Goal: Transaction & Acquisition: Purchase product/service

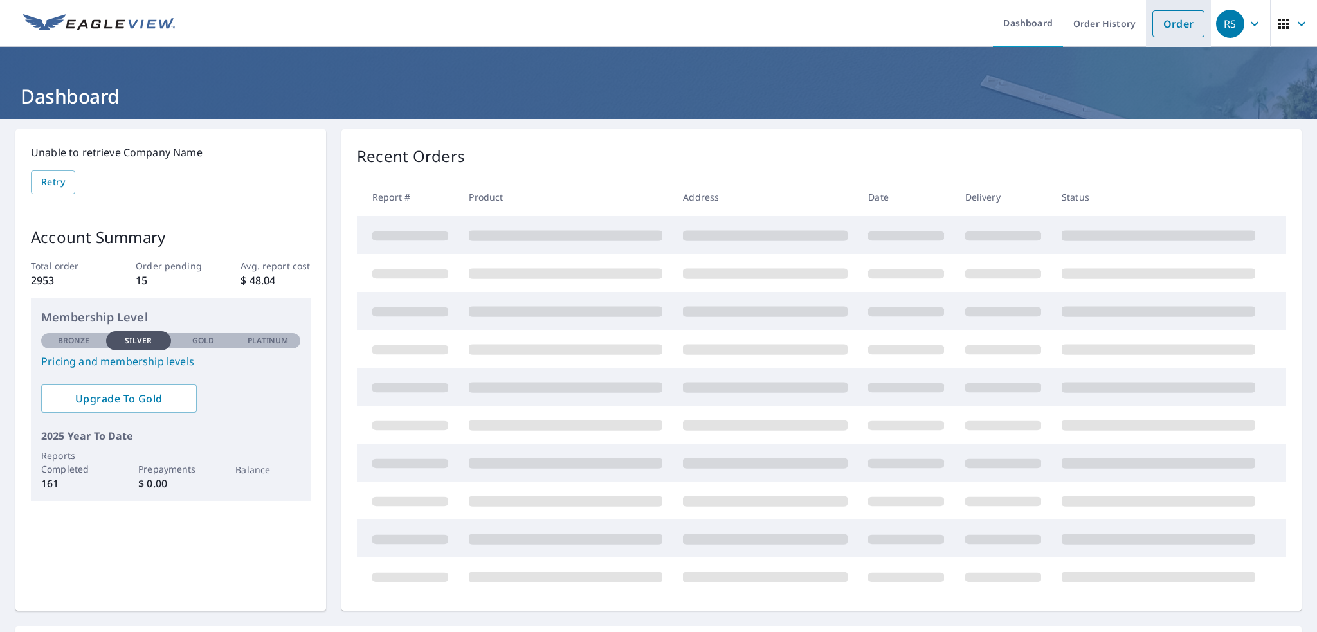
click at [1165, 24] on link "Order" at bounding box center [1178, 23] width 52 height 27
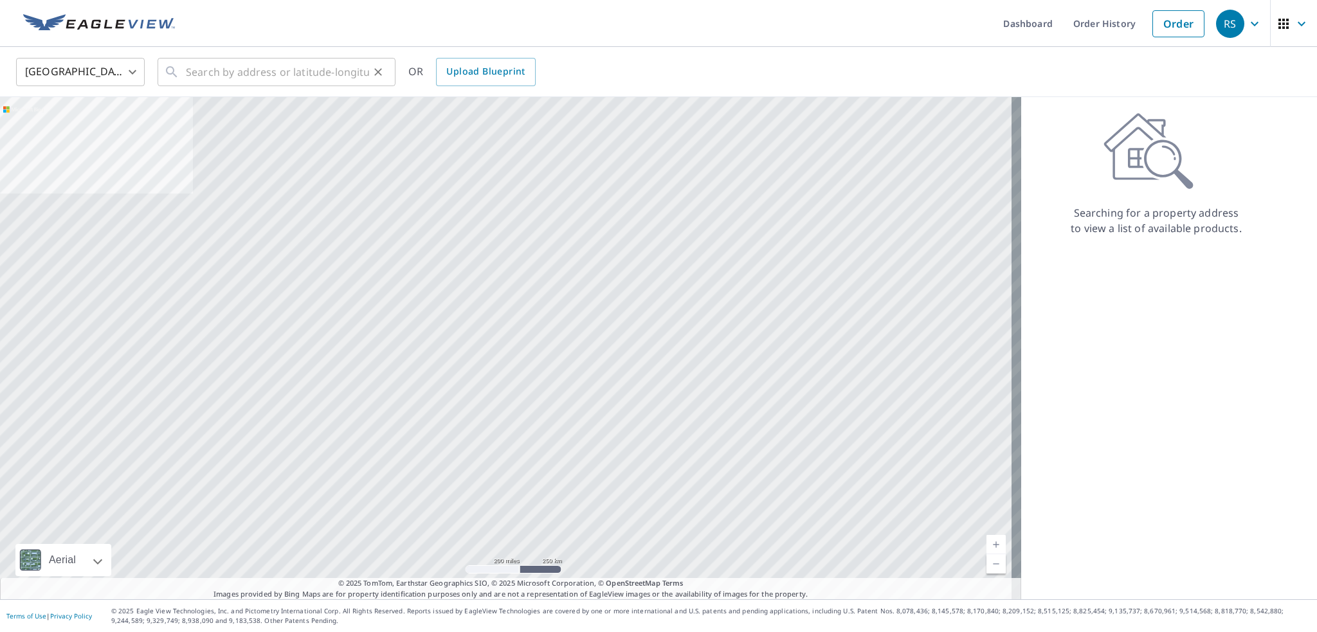
click at [177, 77] on icon at bounding box center [171, 71] width 11 height 11
drag, startPoint x: 1180, startPoint y: 420, endPoint x: 1137, endPoint y: 372, distance: 64.7
click at [1168, 386] on div "Searching for a property address to view a list of available products." at bounding box center [1156, 348] width 270 height 502
click at [277, 77] on input "859 n [US_STATE]" at bounding box center [277, 72] width 183 height 36
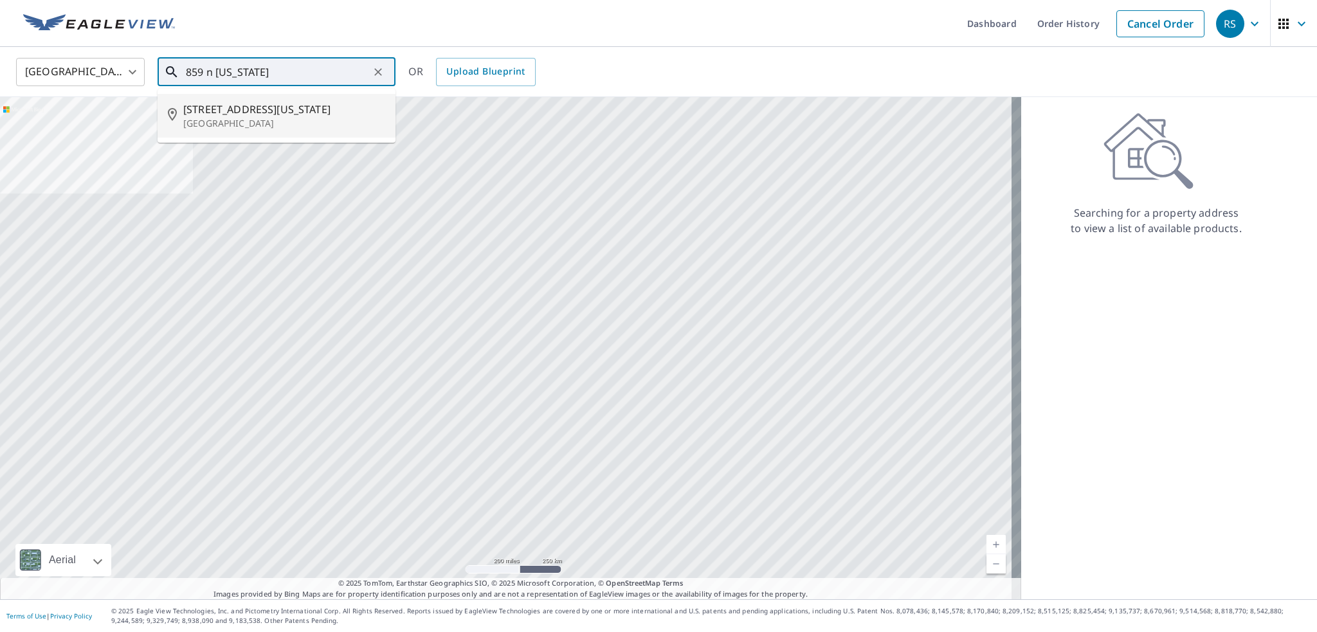
click at [257, 114] on span "[STREET_ADDRESS][US_STATE]" at bounding box center [284, 109] width 202 height 15
type input "[STREET_ADDRESS][US_STATE]"
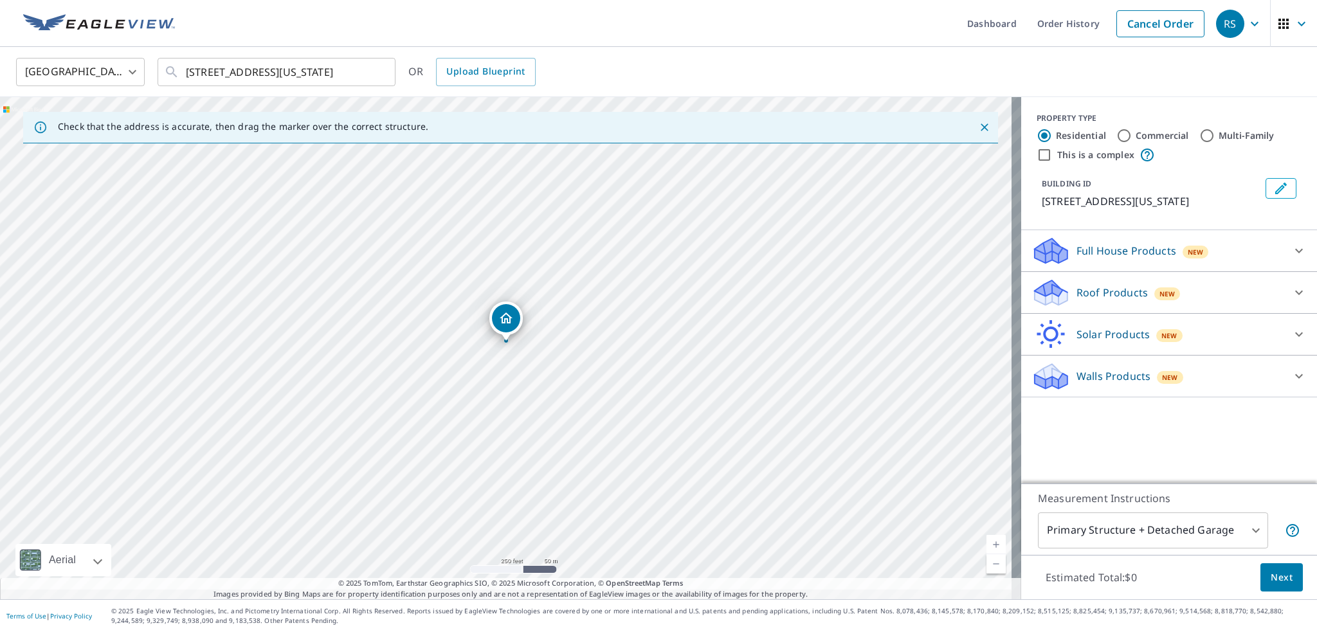
click at [1059, 308] on icon at bounding box center [1051, 293] width 39 height 30
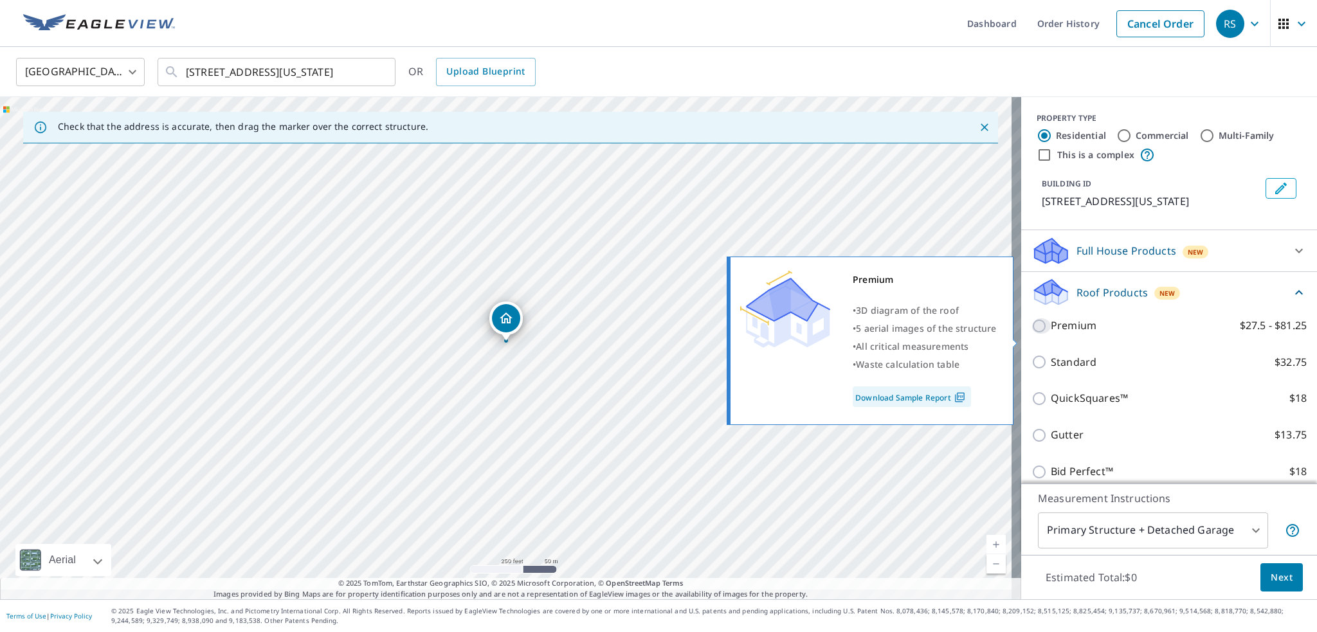
click at [1038, 334] on input "Premium $27.5 - $81.25" at bounding box center [1041, 325] width 19 height 15
checkbox input "true"
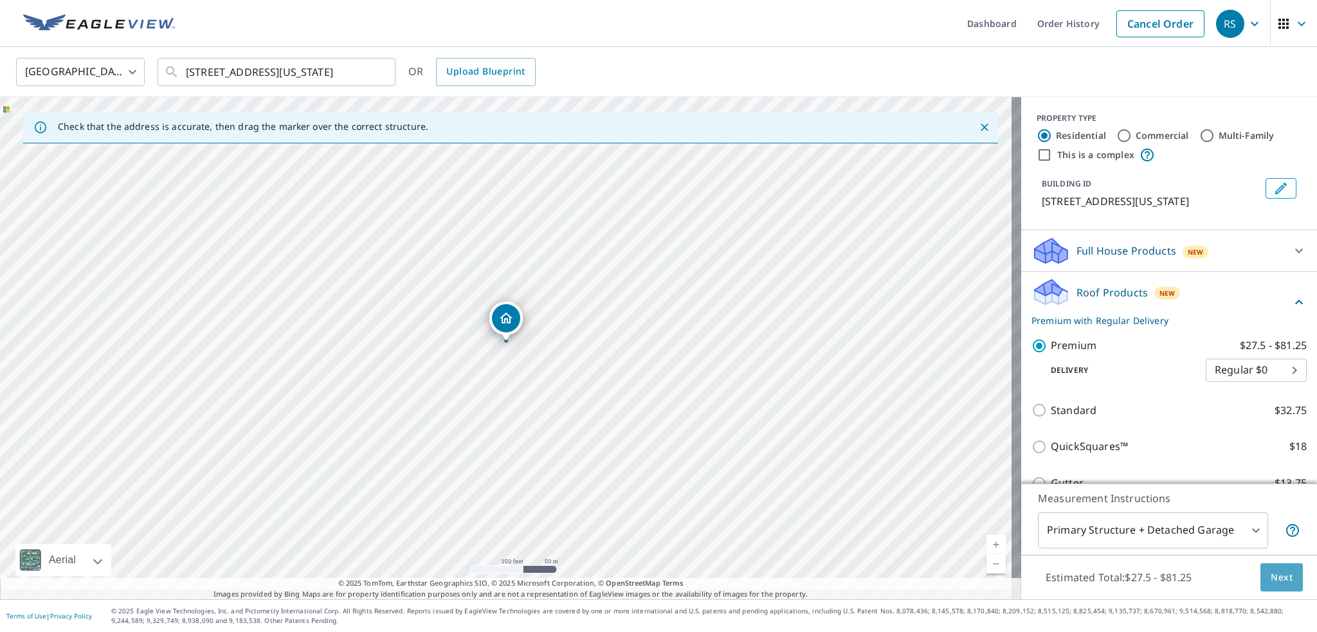
click at [1271, 570] on span "Next" at bounding box center [1282, 578] width 22 height 16
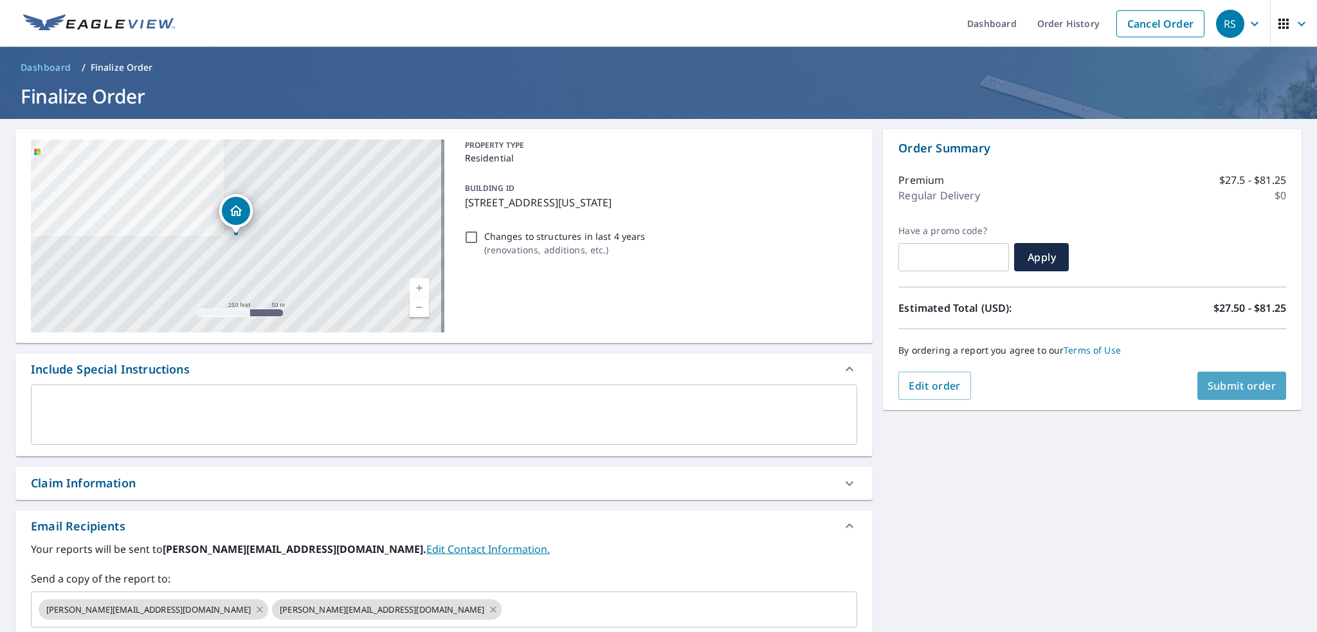
click at [1228, 387] on span "Submit order" at bounding box center [1242, 386] width 69 height 14
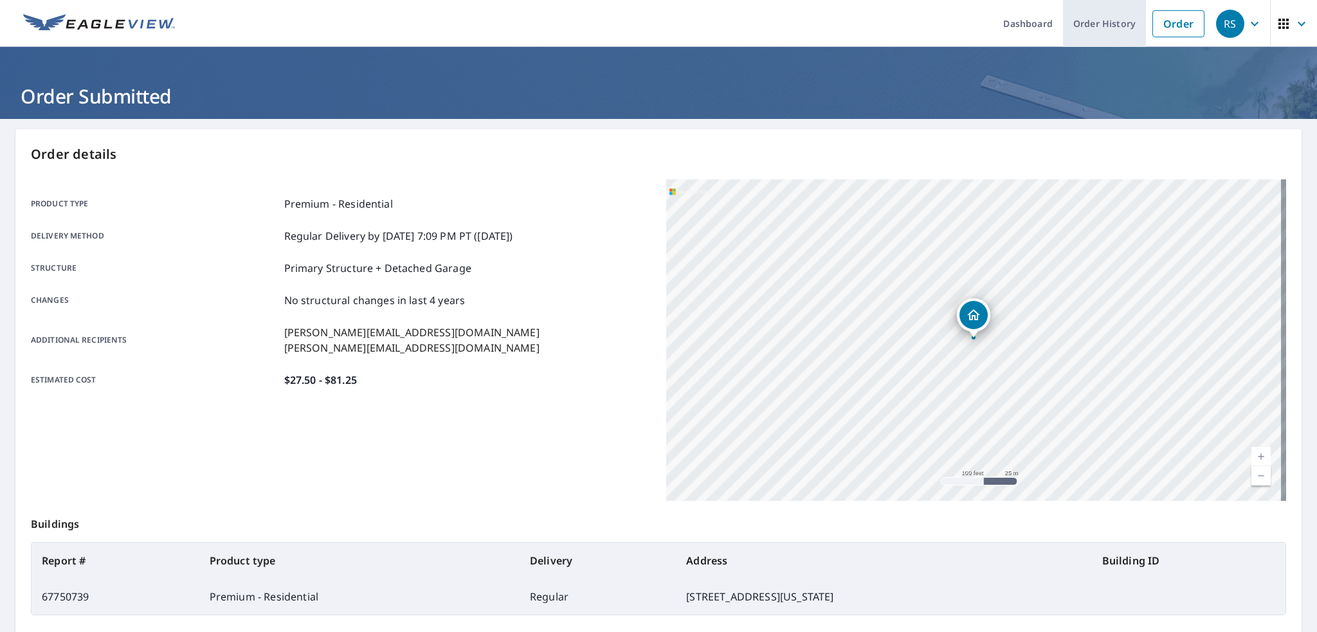
drag, startPoint x: 1073, startPoint y: 18, endPoint x: 1060, endPoint y: 26, distance: 15.9
click at [1073, 19] on link "Order History" at bounding box center [1104, 23] width 83 height 47
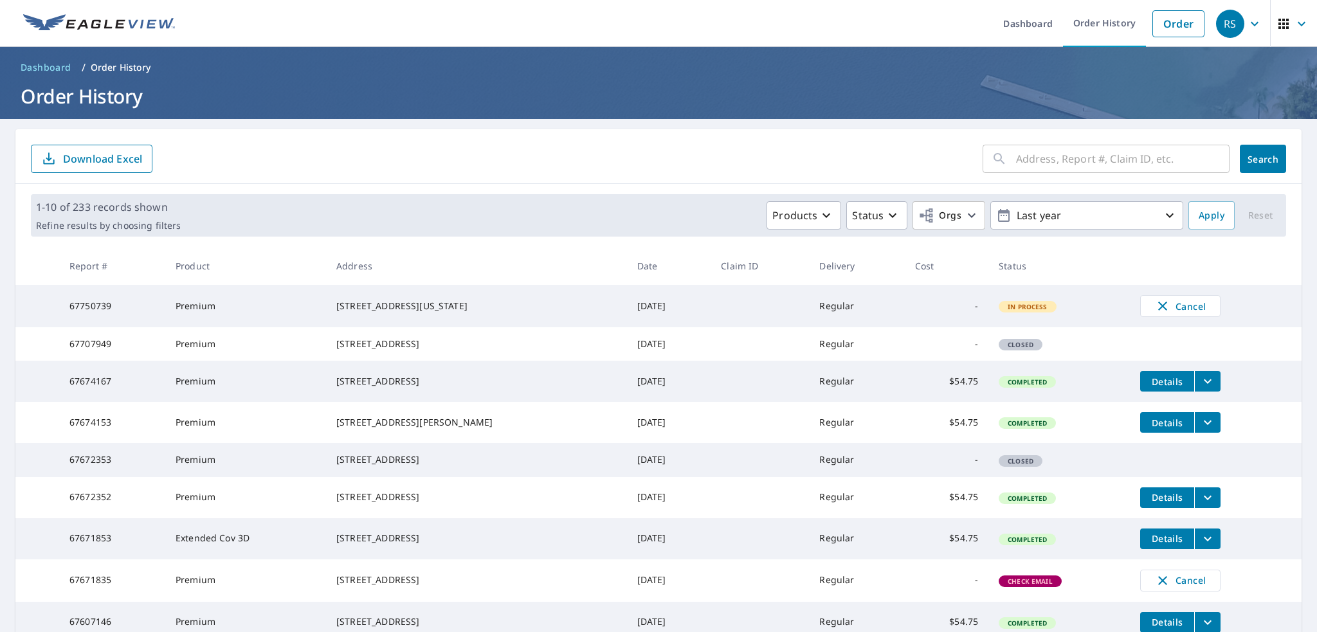
click at [682, 361] on td "[DATE]" at bounding box center [669, 343] width 84 height 33
click at [1041, 349] on span "Closed" at bounding box center [1020, 344] width 41 height 9
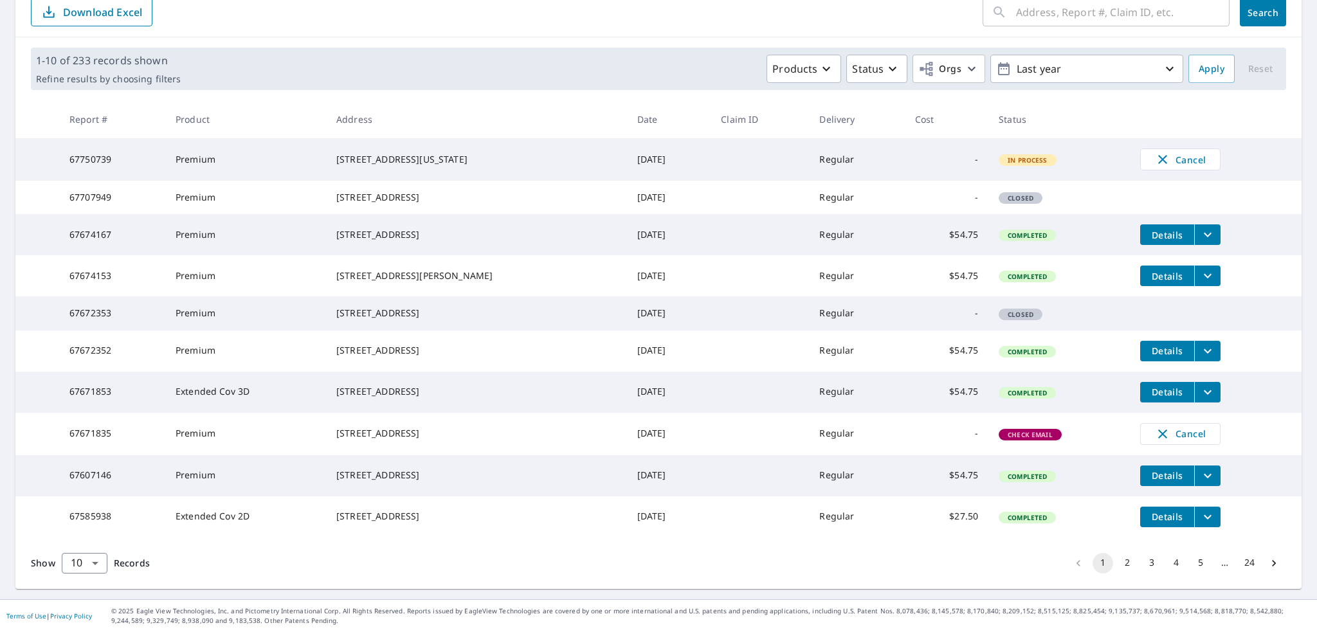
scroll to position [275, 0]
click at [1055, 430] on span "Check Email" at bounding box center [1030, 434] width 60 height 9
click at [1039, 430] on span "Check Email" at bounding box center [1030, 434] width 60 height 9
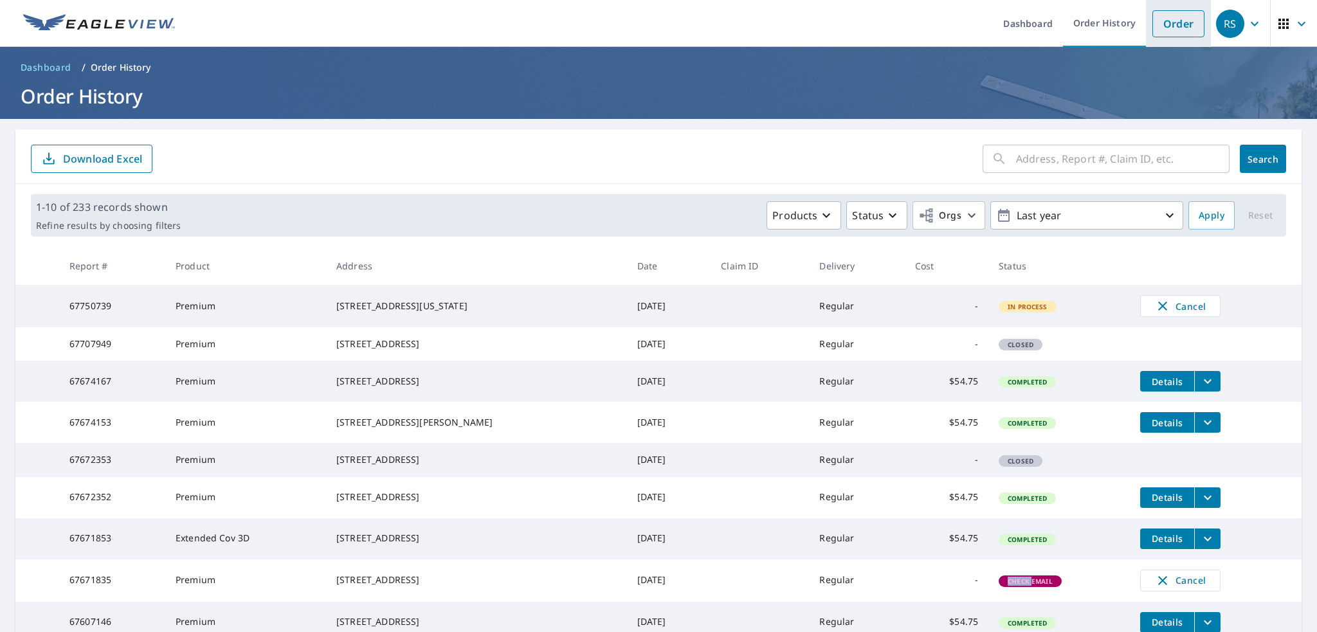
click at [1168, 28] on link "Order" at bounding box center [1178, 23] width 52 height 27
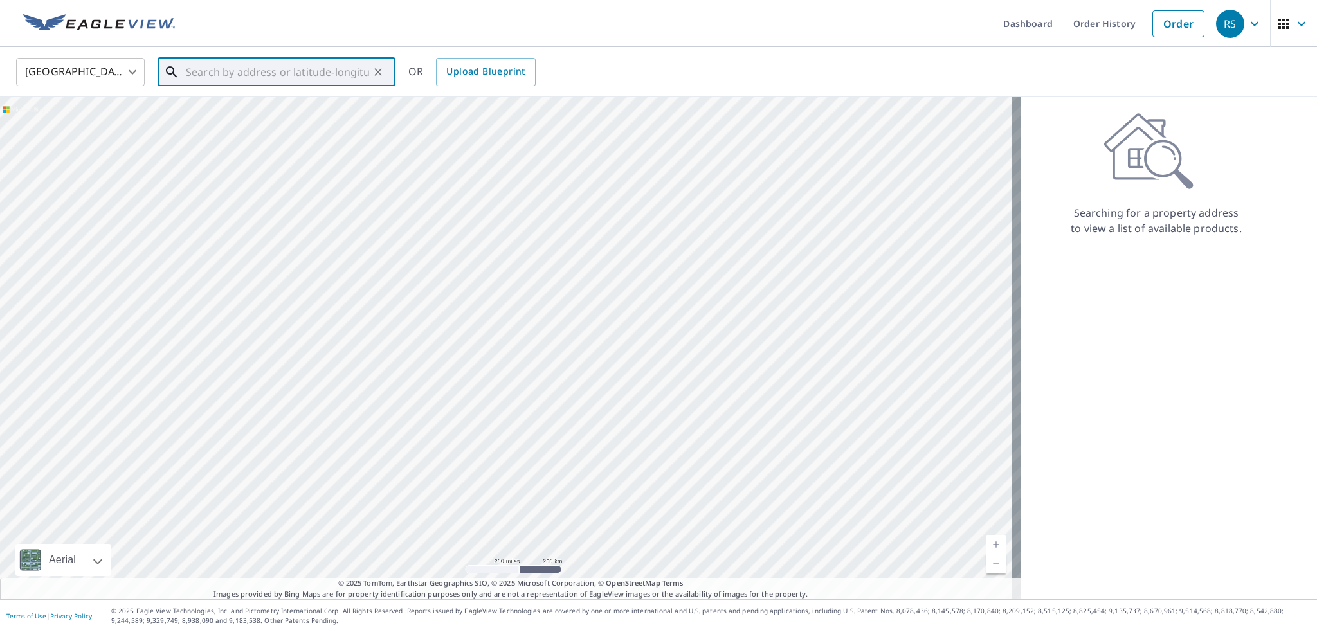
click at [211, 72] on input "text" at bounding box center [277, 72] width 183 height 36
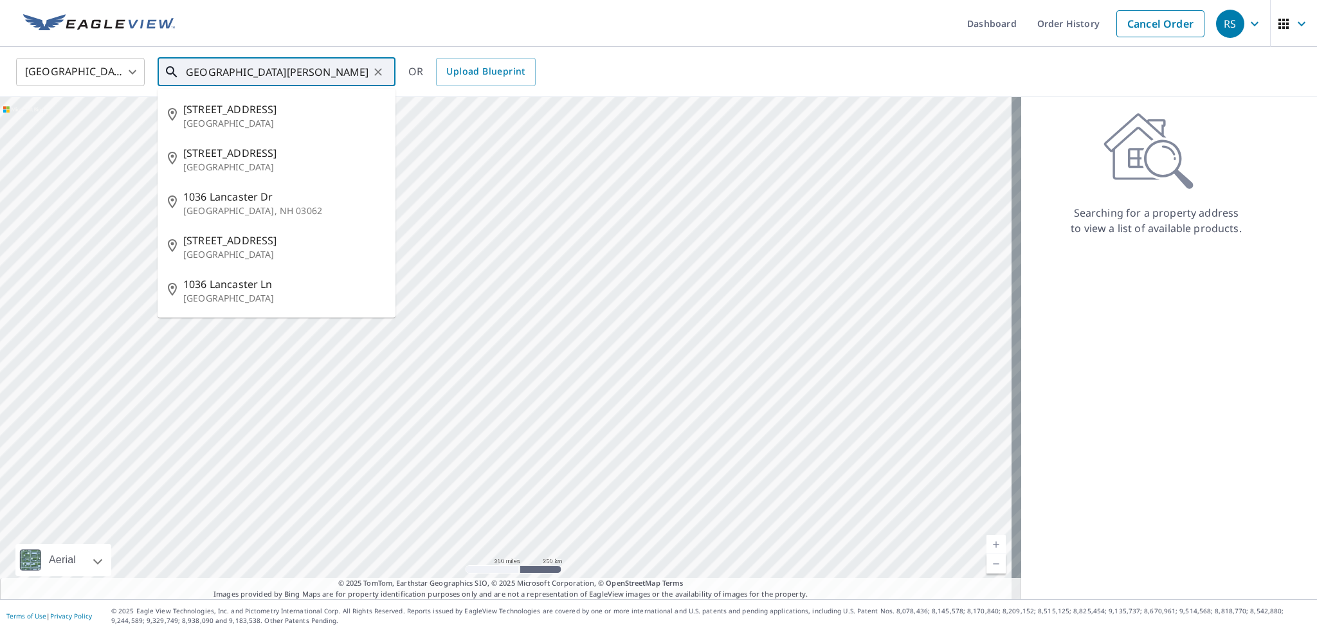
scroll to position [0, 34]
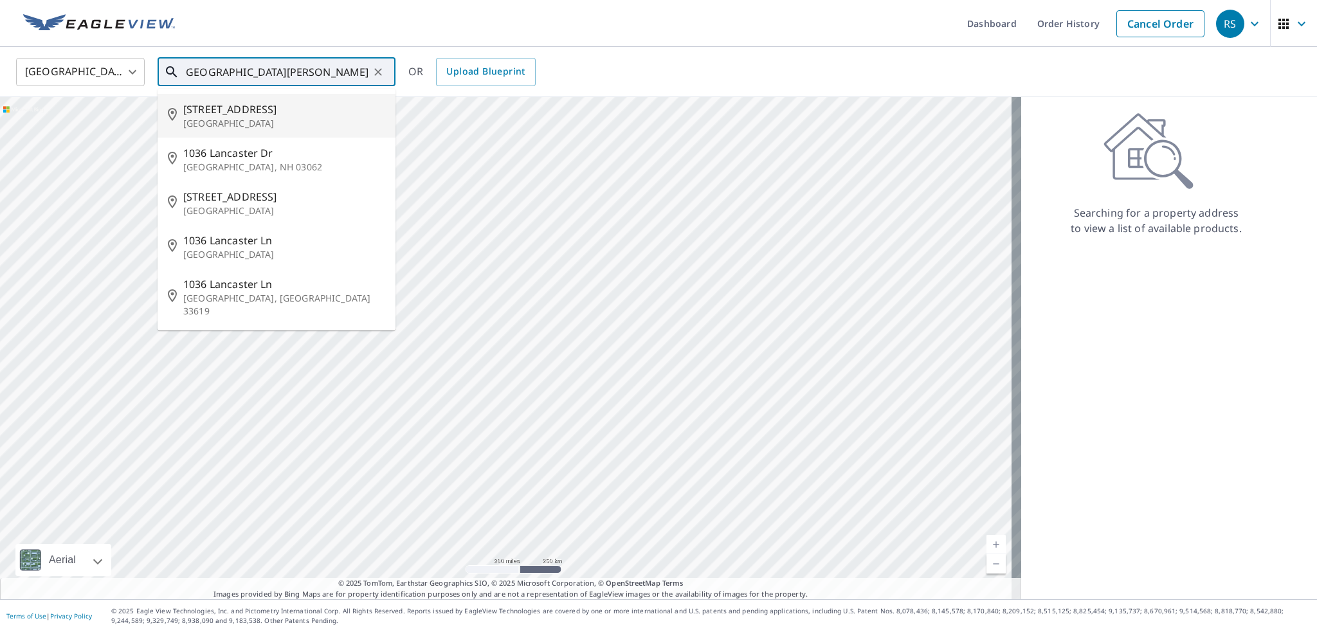
click at [211, 117] on span "[STREET_ADDRESS]" at bounding box center [284, 109] width 202 height 15
type input "[STREET_ADDRESS]"
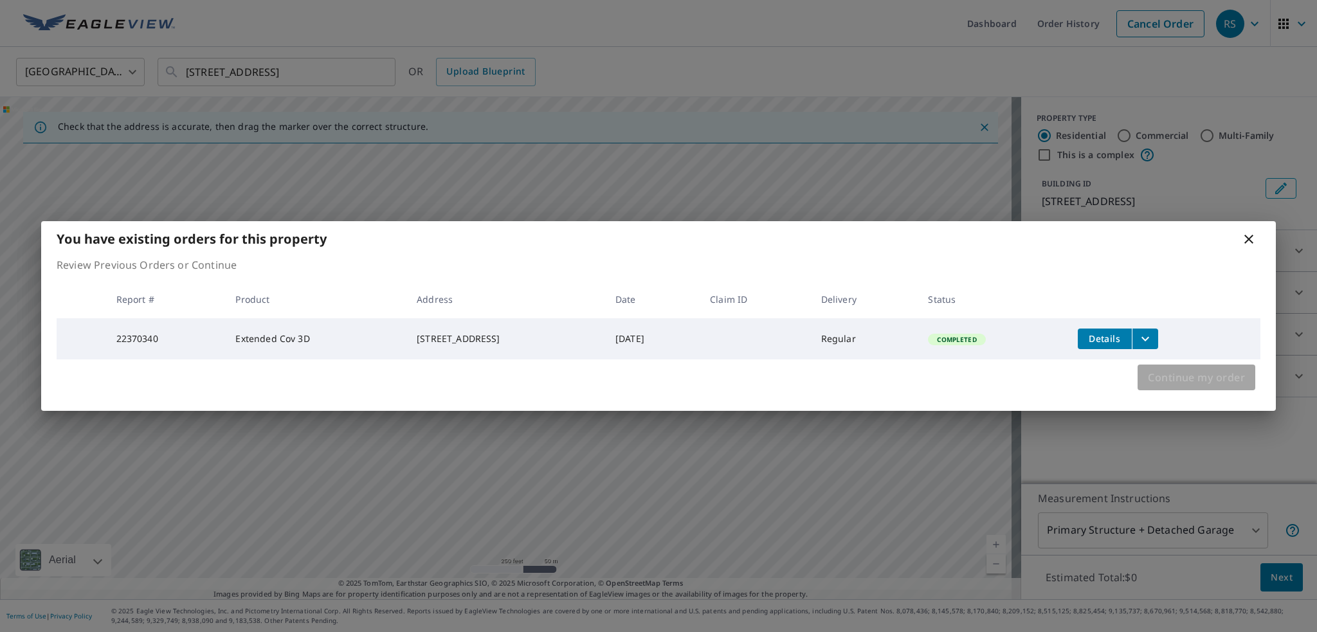
click at [1207, 387] on span "Continue my order" at bounding box center [1196, 378] width 97 height 18
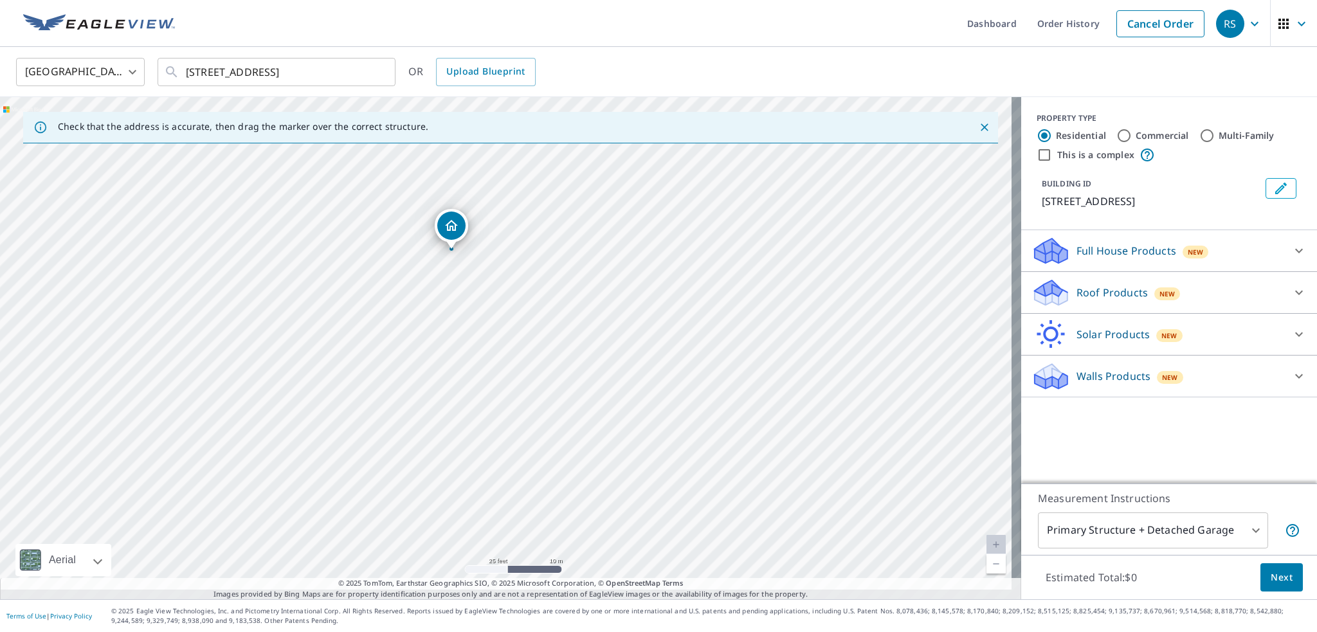
drag, startPoint x: 517, startPoint y: 319, endPoint x: 507, endPoint y: 404, distance: 85.4
click at [507, 404] on div "[STREET_ADDRESS]" at bounding box center [510, 348] width 1021 height 502
click at [1271, 570] on span "Next" at bounding box center [1282, 578] width 22 height 16
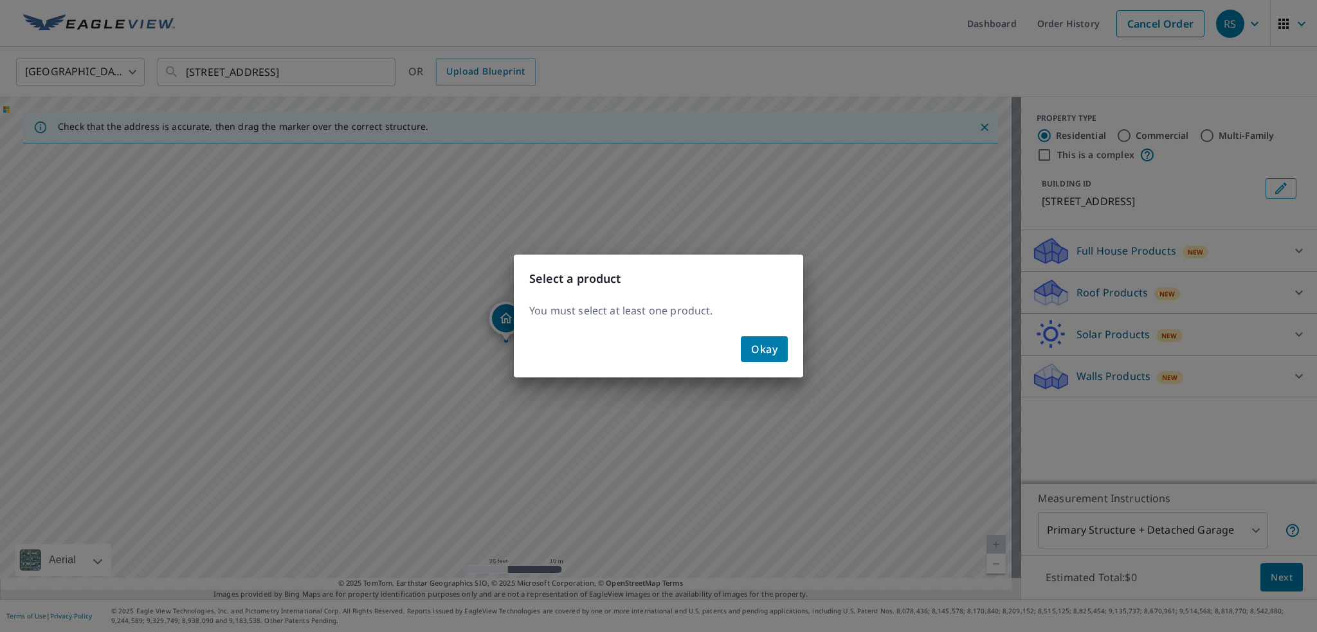
click at [1041, 311] on div "Select a product You must select at least one product. Okay" at bounding box center [658, 316] width 1317 height 632
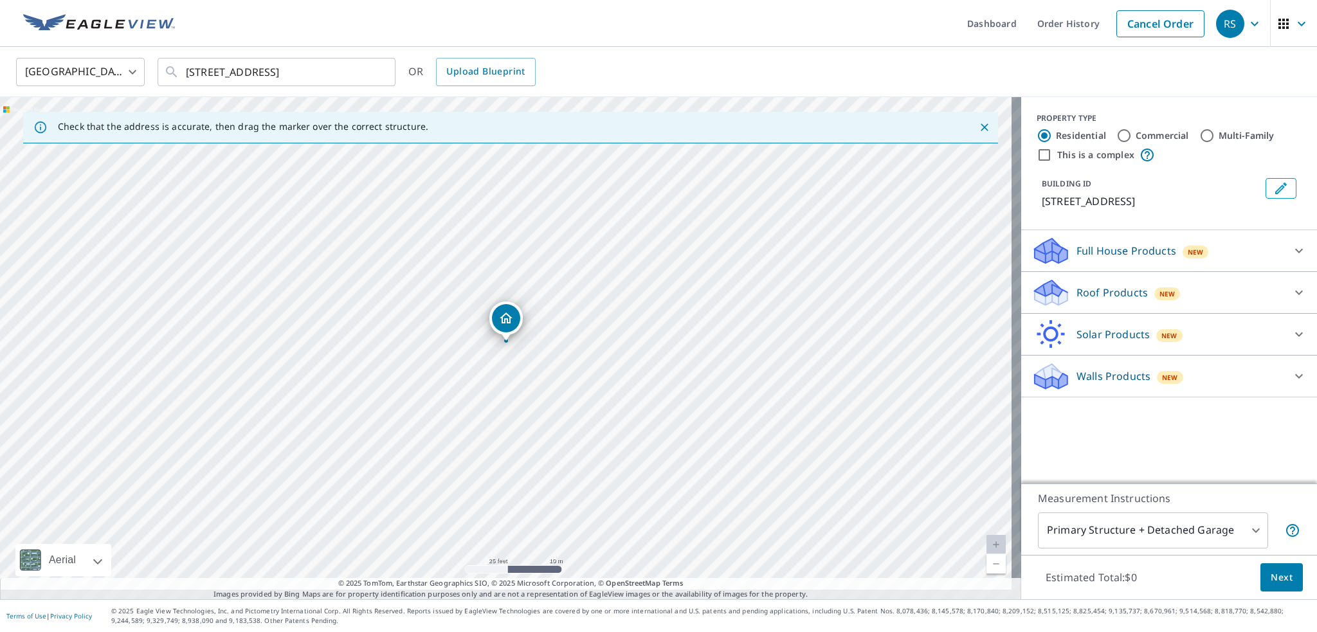
click at [1059, 308] on icon at bounding box center [1051, 293] width 39 height 30
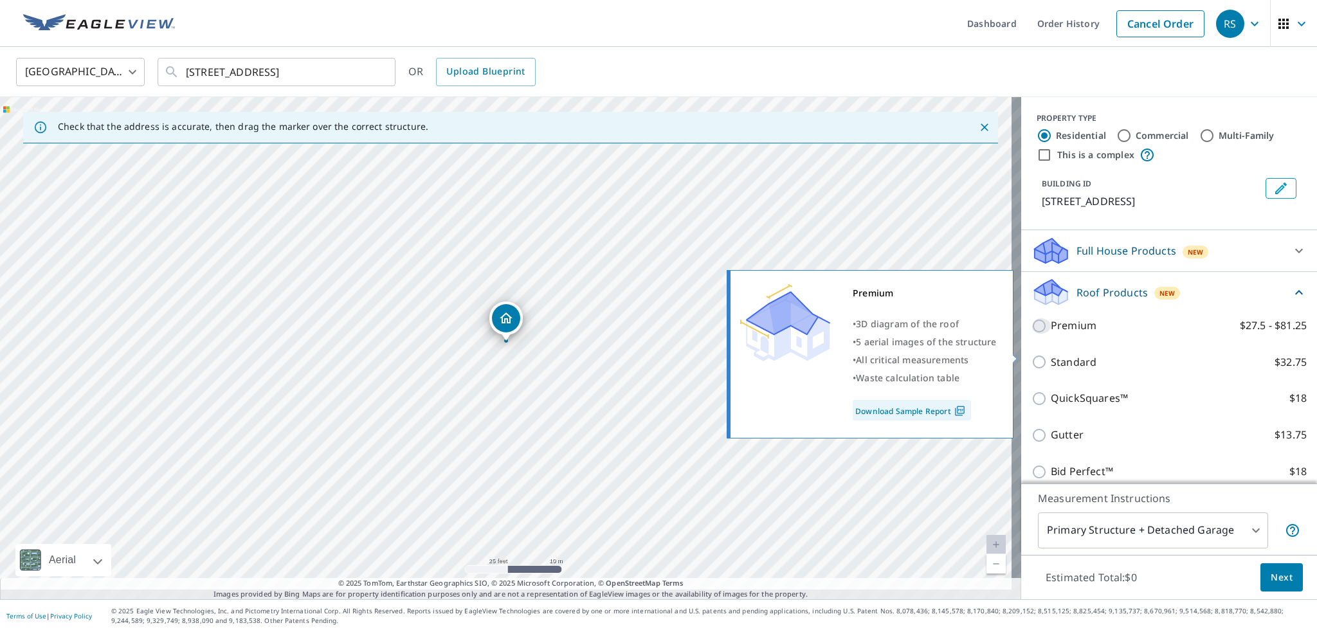
click at [1032, 334] on input "Premium $27.5 - $81.25" at bounding box center [1041, 325] width 19 height 15
checkbox input "true"
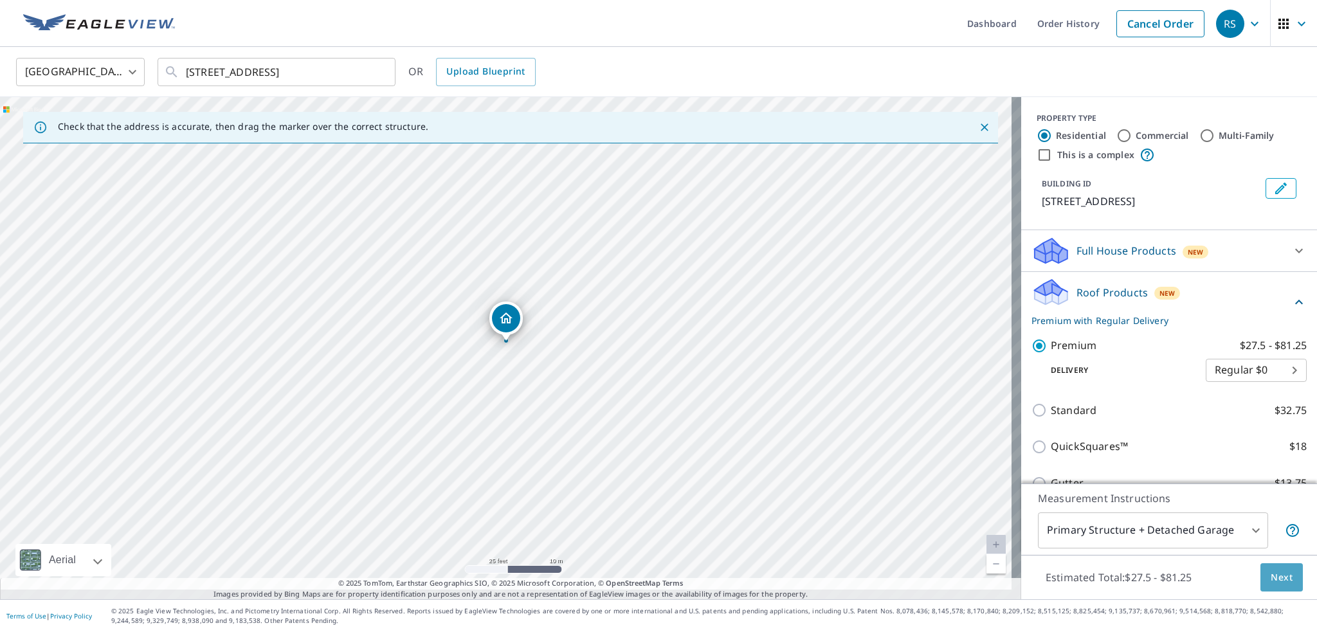
click at [1279, 570] on span "Next" at bounding box center [1282, 578] width 22 height 16
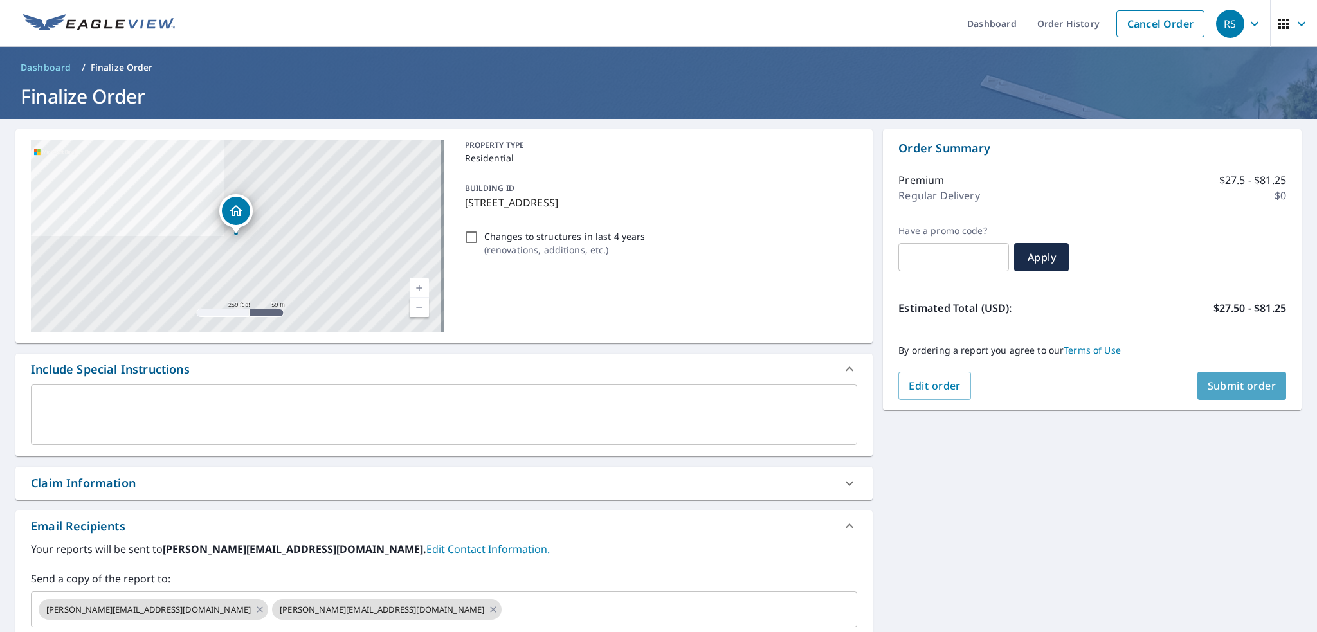
click at [1219, 387] on span "Submit order" at bounding box center [1242, 386] width 69 height 14
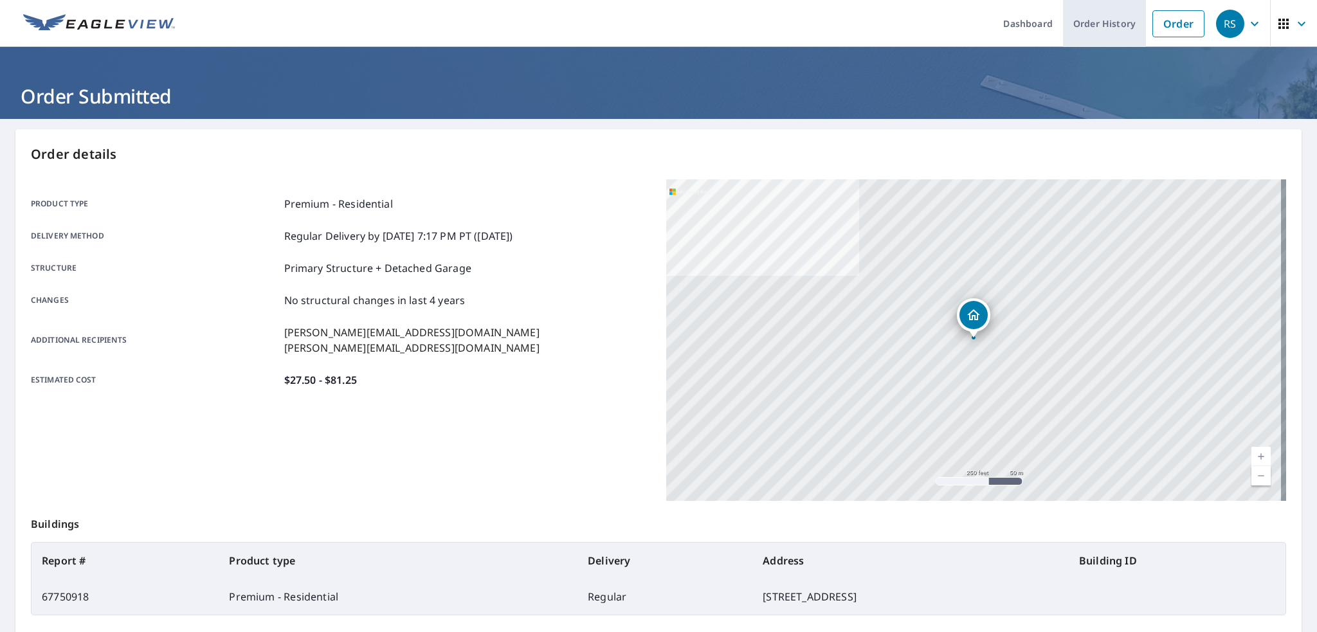
click at [1063, 20] on link "Order History" at bounding box center [1104, 23] width 83 height 47
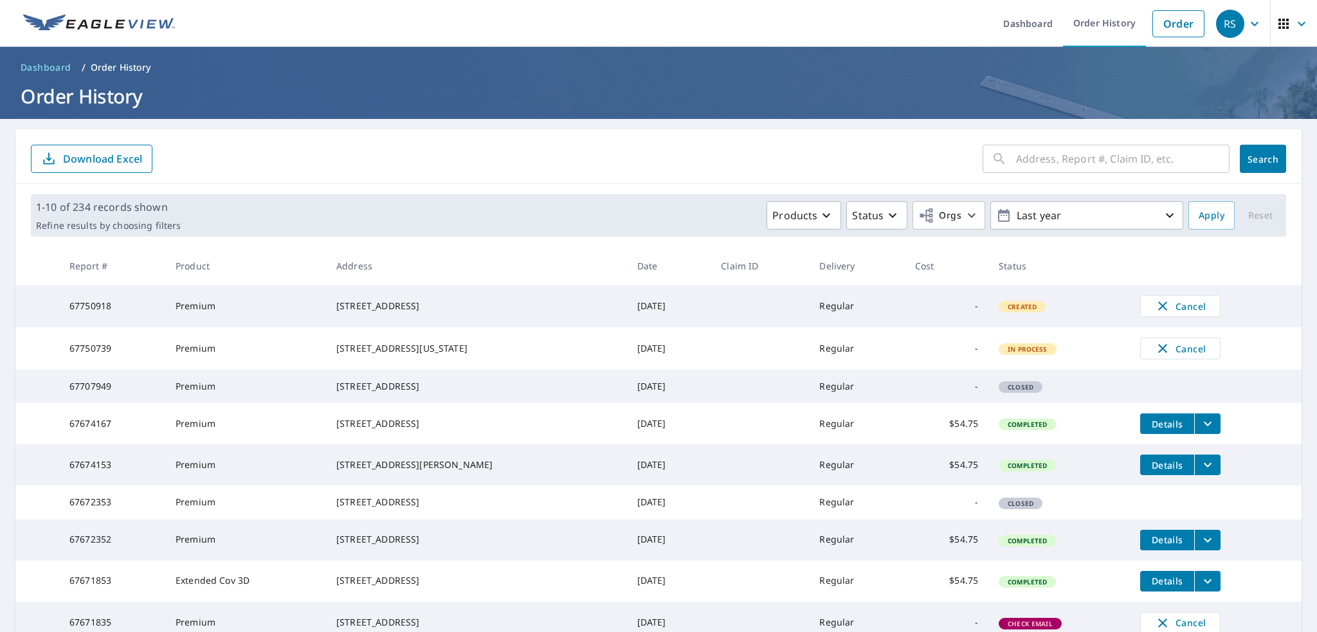
scroll to position [275, 0]
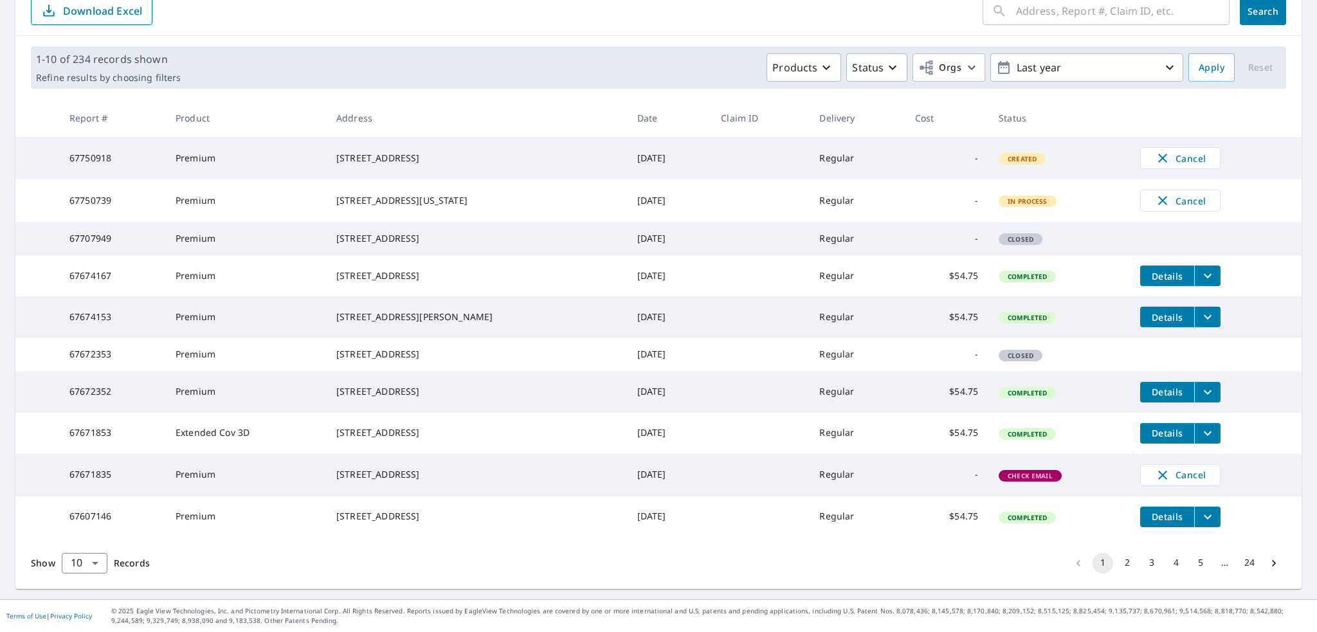
click at [1061, 471] on span "Check Email" at bounding box center [1030, 475] width 60 height 9
